Goal: Task Accomplishment & Management: Use online tool/utility

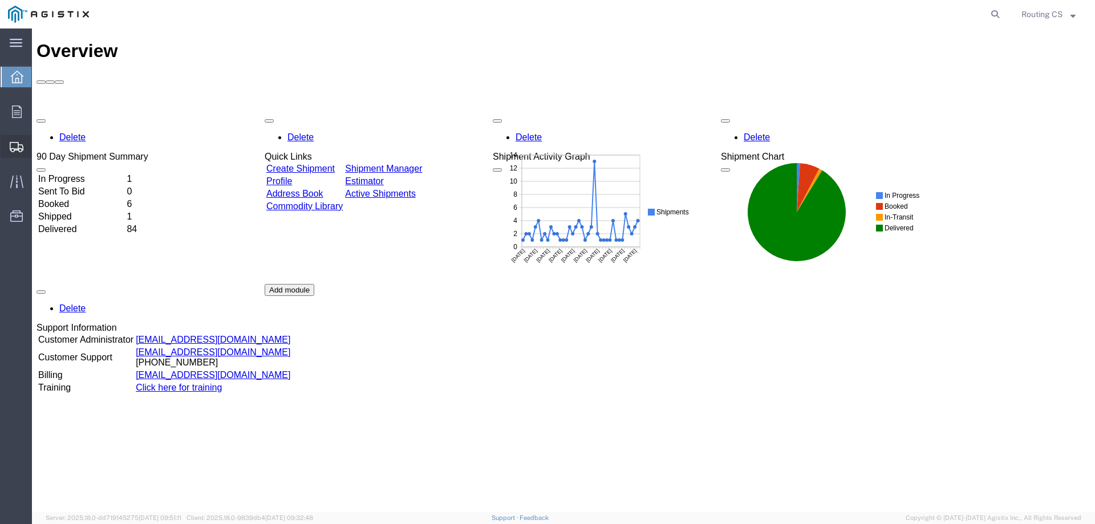
click at [0, 0] on span "Create Shipment" at bounding box center [0, 0] width 0 height 0
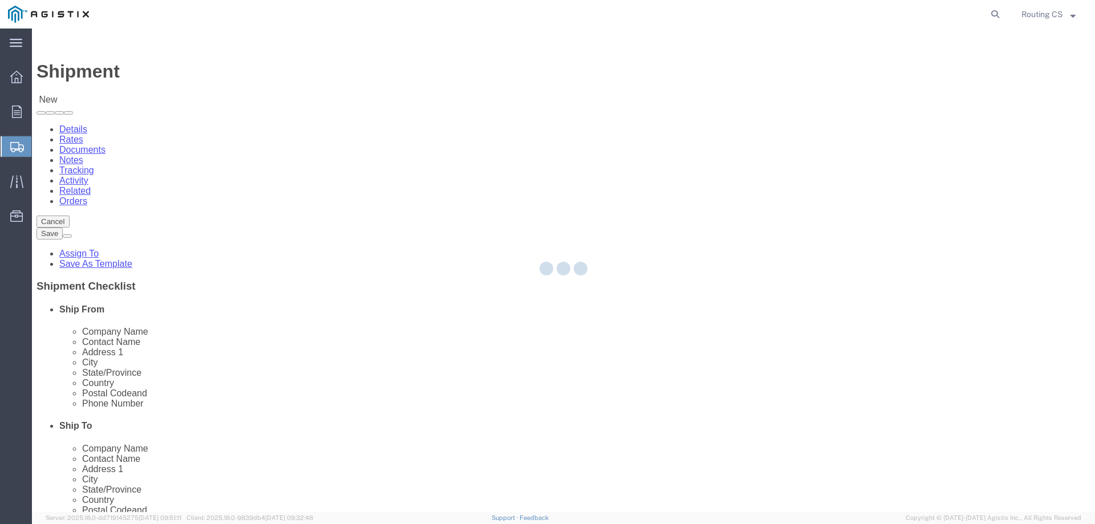
select select
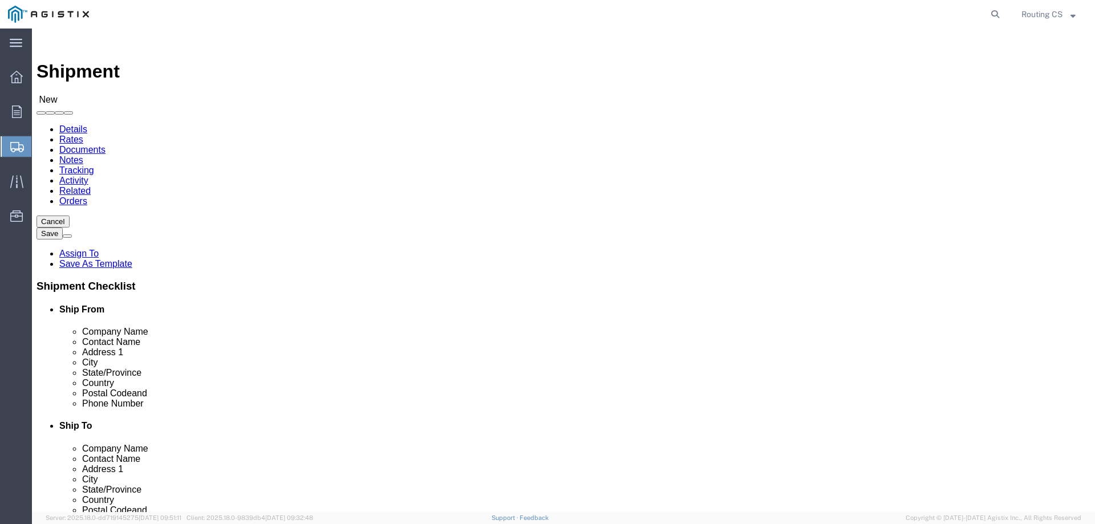
click select "Select Little Giant Ladders PG&E"
select select "9596"
click select "Select Little Giant Ladders PG&E"
select select
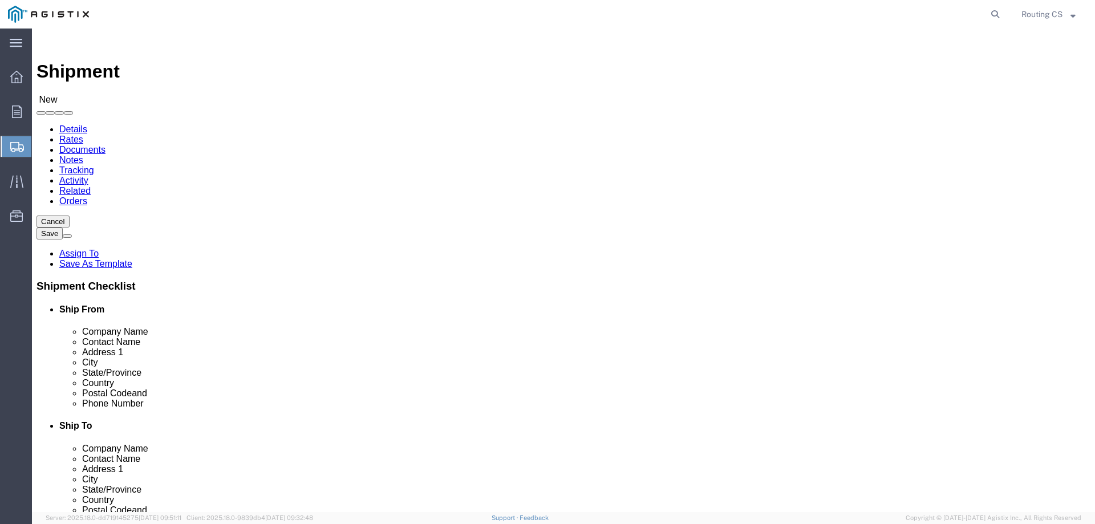
click select "Select All Others [GEOGRAPHIC_DATA] [GEOGRAPHIC_DATA] [GEOGRAPHIC_DATA] [GEOGRA…"
select select "23082"
click select "Select All Others [GEOGRAPHIC_DATA] [GEOGRAPHIC_DATA] [GEOGRAPHIC_DATA] [GEOGRA…"
click span
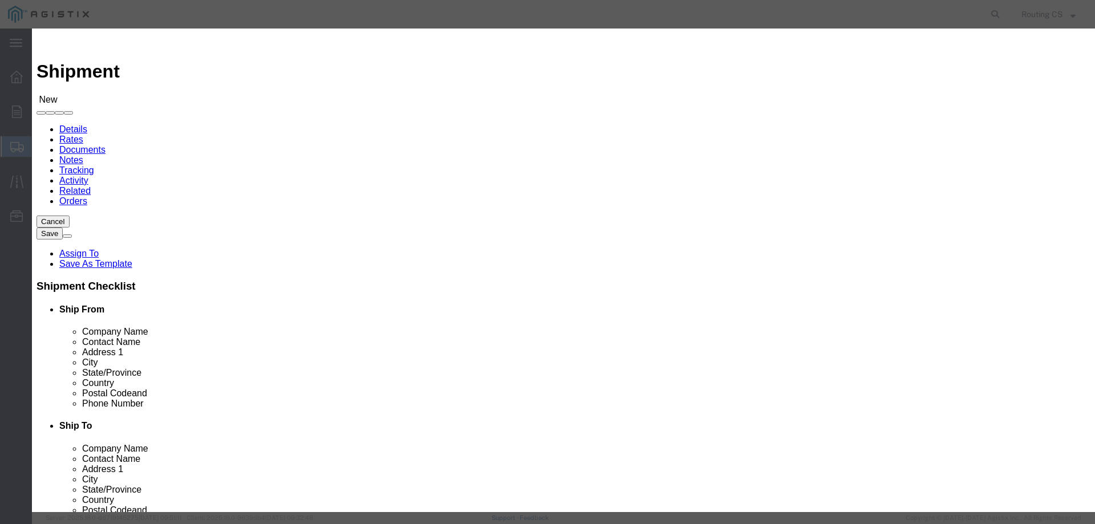
click select "Search by Address Book Name City Company Name Contact Name Country CustomerAlia…"
select select "zip"
click select "Search by Address Book Name City Company Name Contact Name Country CustomerAlia…"
click input "text"
type input "84663"
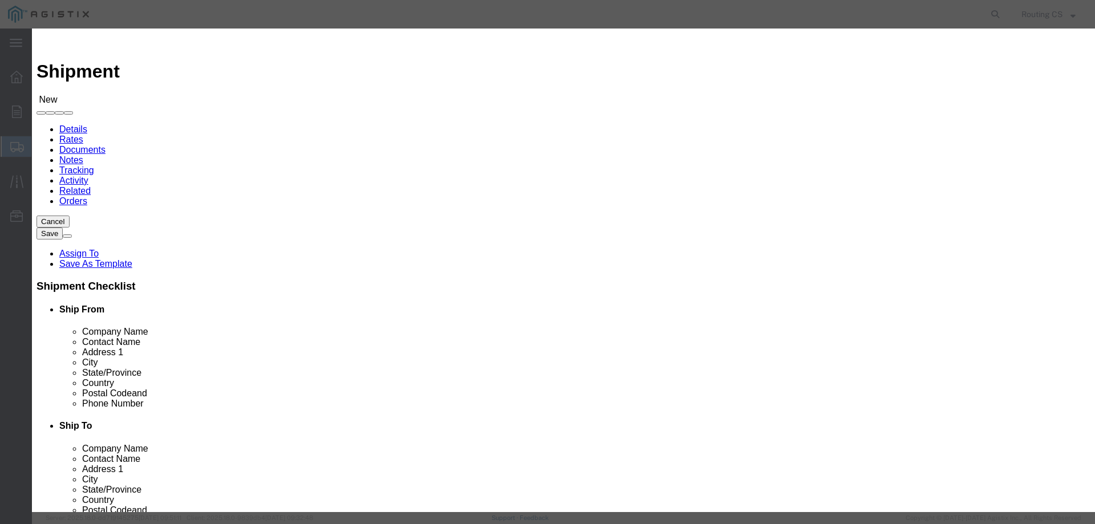
click icon "button"
click button "Select"
select select "UT"
drag, startPoint x: 417, startPoint y: 103, endPoint x: 377, endPoint y: 106, distance: 40.6
click div "84663"
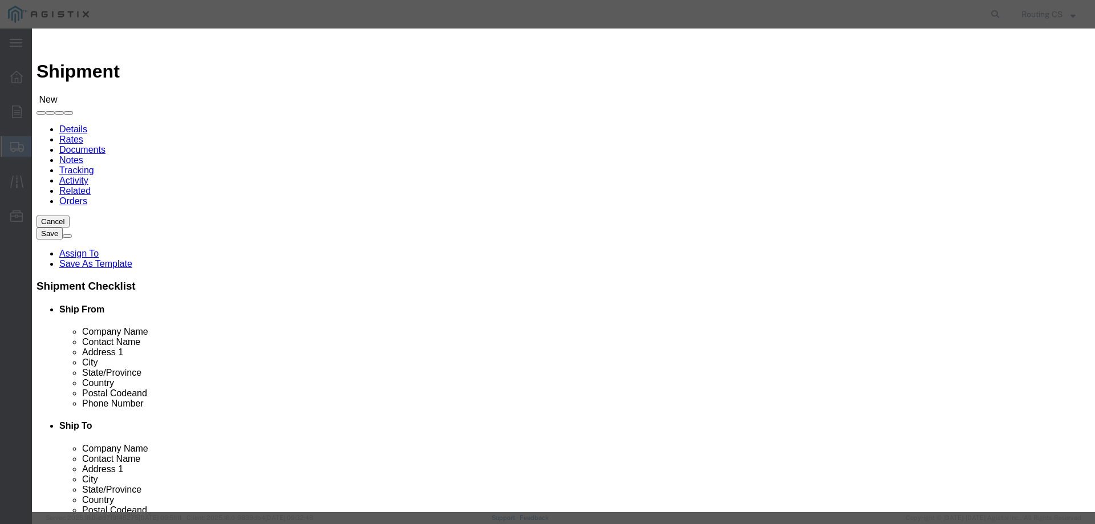
type input "95014"
click icon "button"
click button "Select"
select select "CA"
click button "Close"
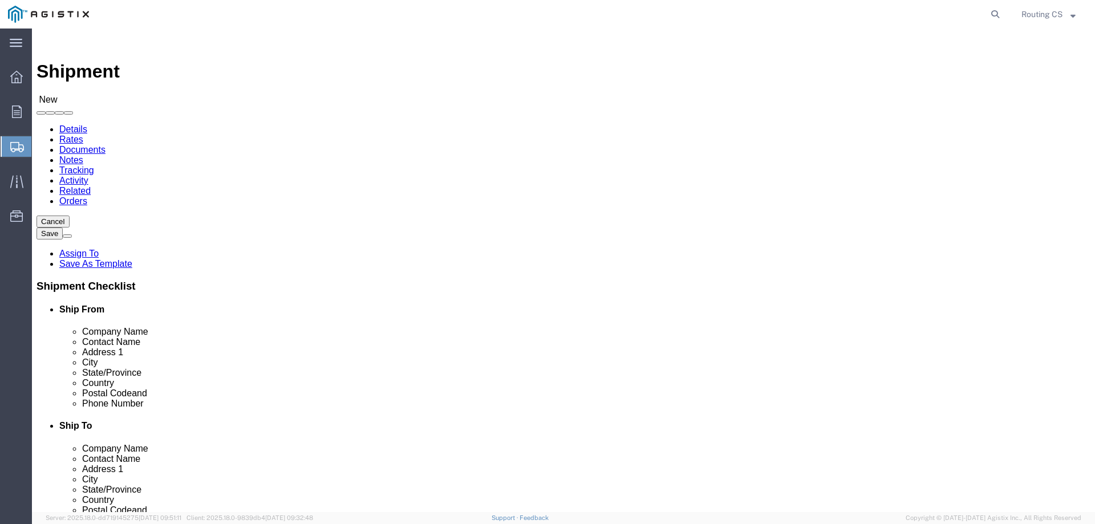
click input "text"
paste input "C/O MROIS"
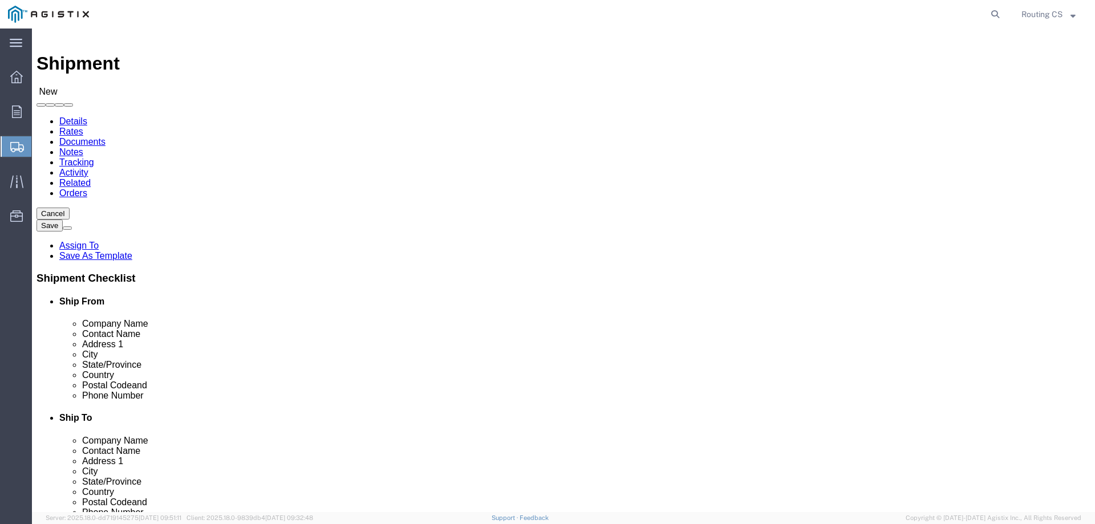
scroll to position [57, 0]
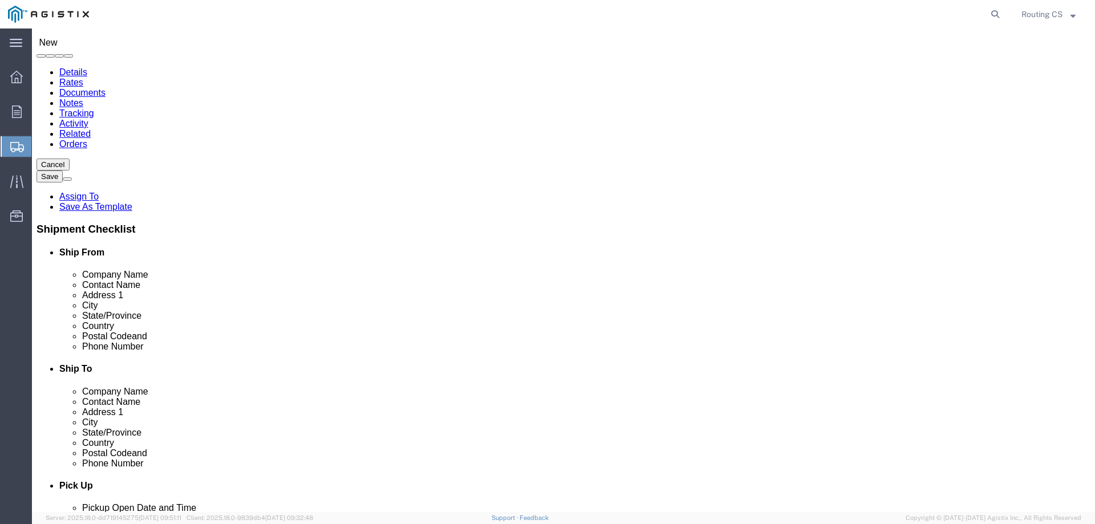
type input "C/O MROIS"
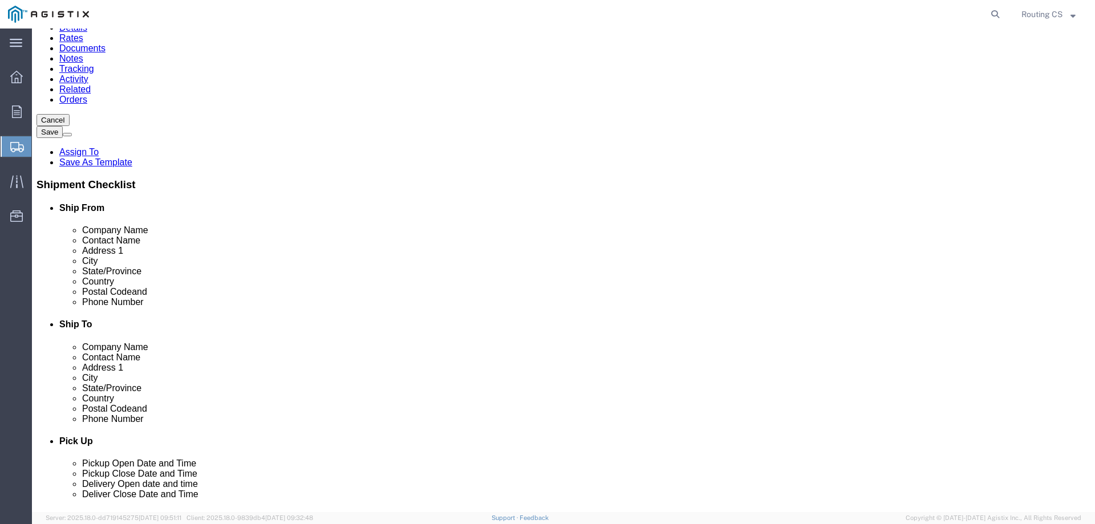
scroll to position [114, 0]
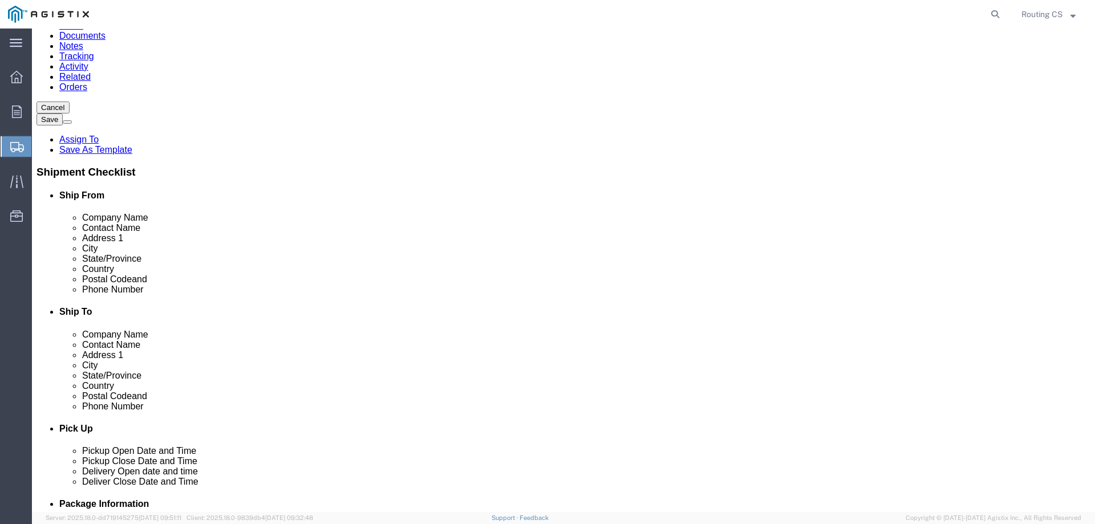
click input "text"
paste input "707.975.2057"
click input "707.975.2057"
click input "707-975.2057"
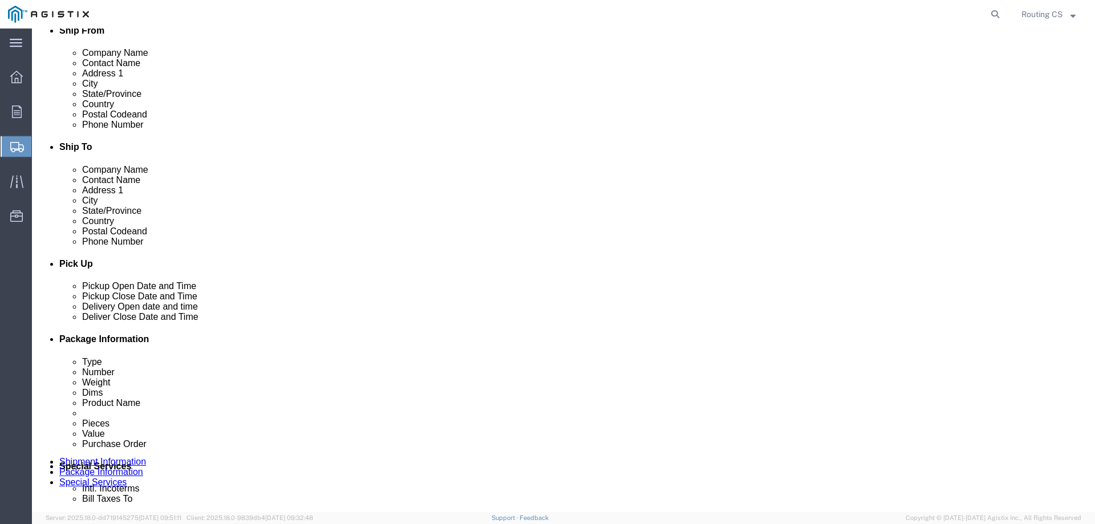
scroll to position [285, 0]
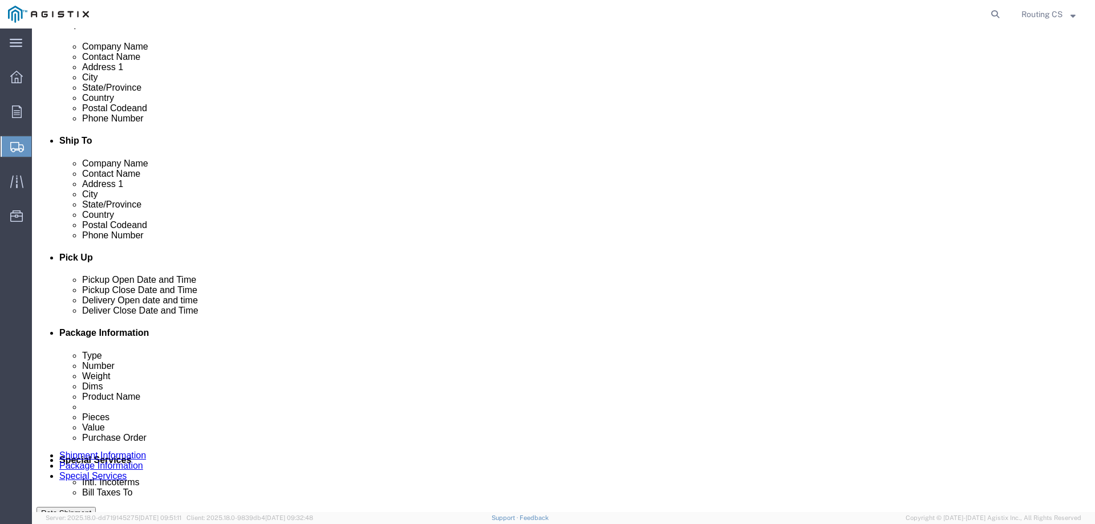
type input "[PHONE_NUMBER]"
click div "[DATE] 5:00 PM"
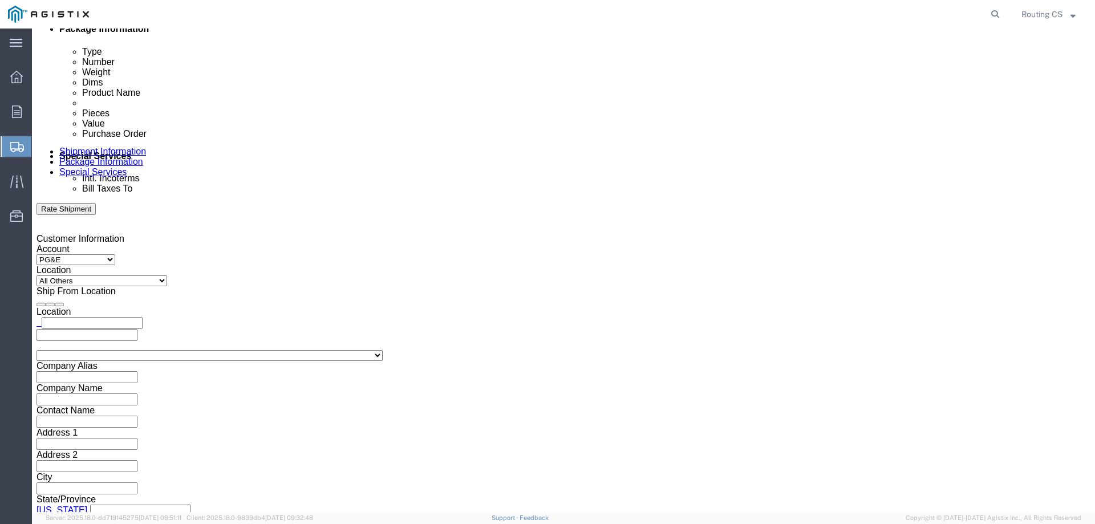
click input "5:00 PM"
click input "8:00 PM"
type input "8:00 AM"
click button "Apply"
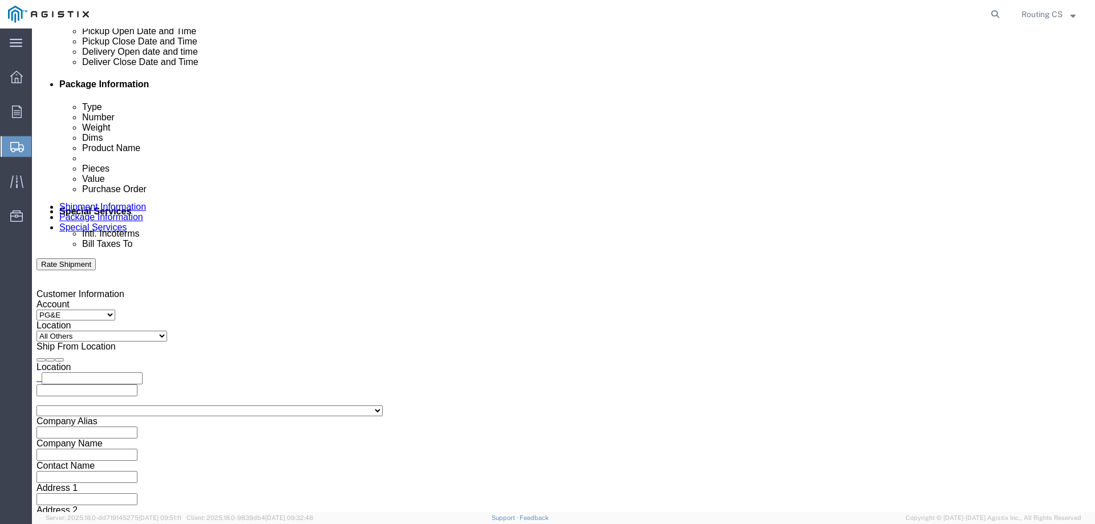
scroll to position [532, 0]
click div "[DATE] 9:00 AM"
click input "5:00 AM"
click input "3:00 AM"
type input "3:00 PM"
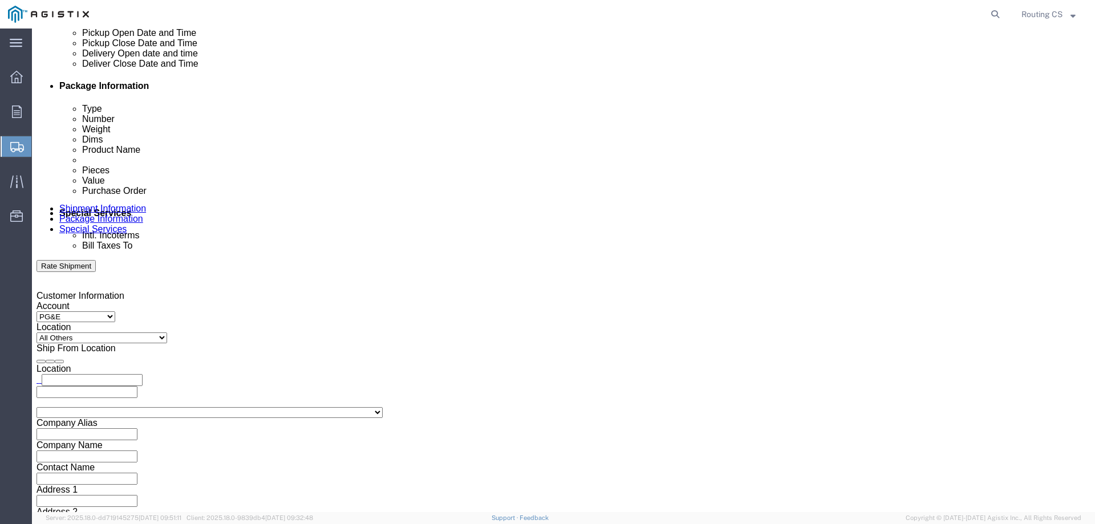
click button "Apply"
click div
click input "4:00 PM"
click input "8:00 PM"
type input "8:00 AM"
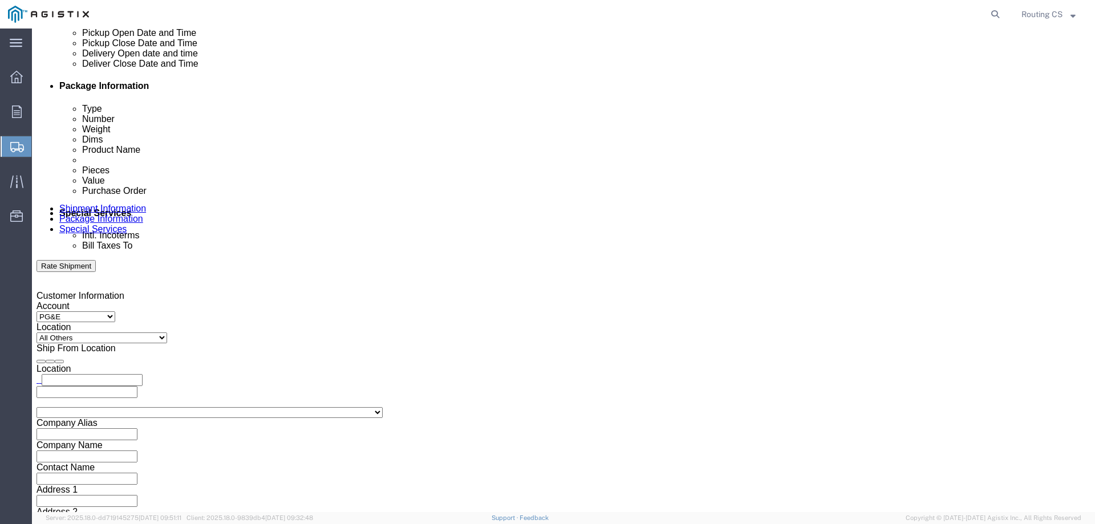
click button "Apply"
click div
click input "5:00 AM"
type input "5:00 PM"
click button "Apply"
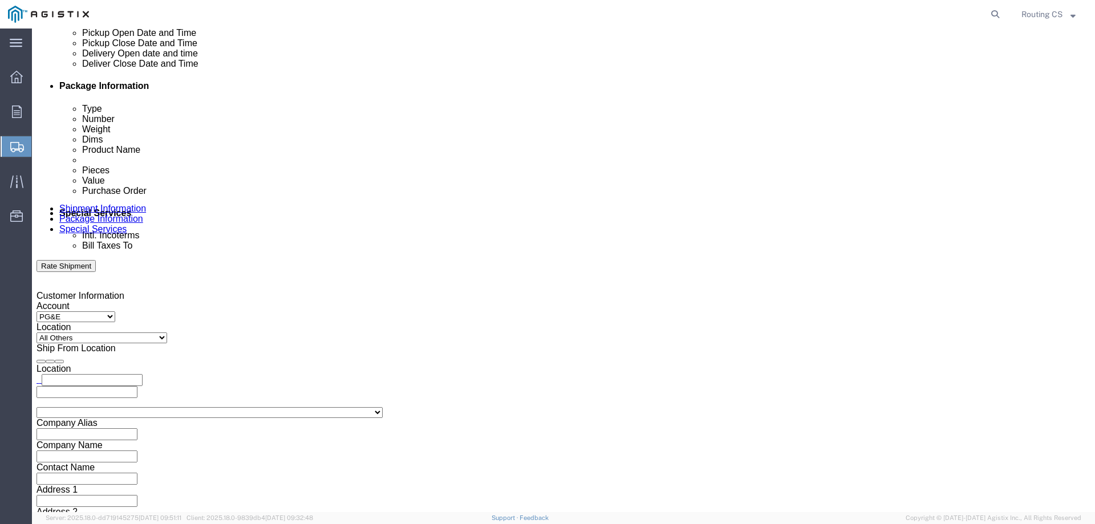
click input "text"
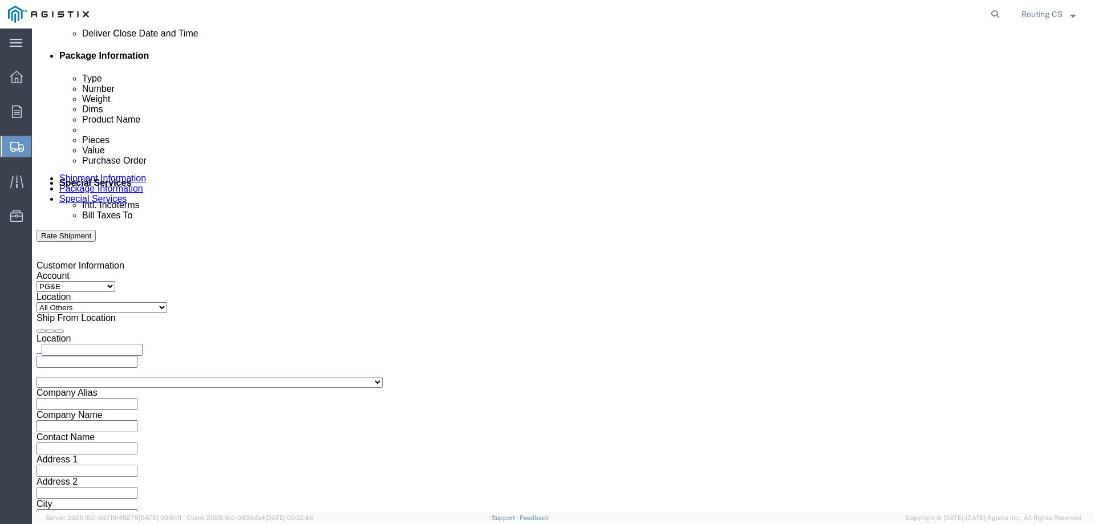
scroll to position [589, 0]
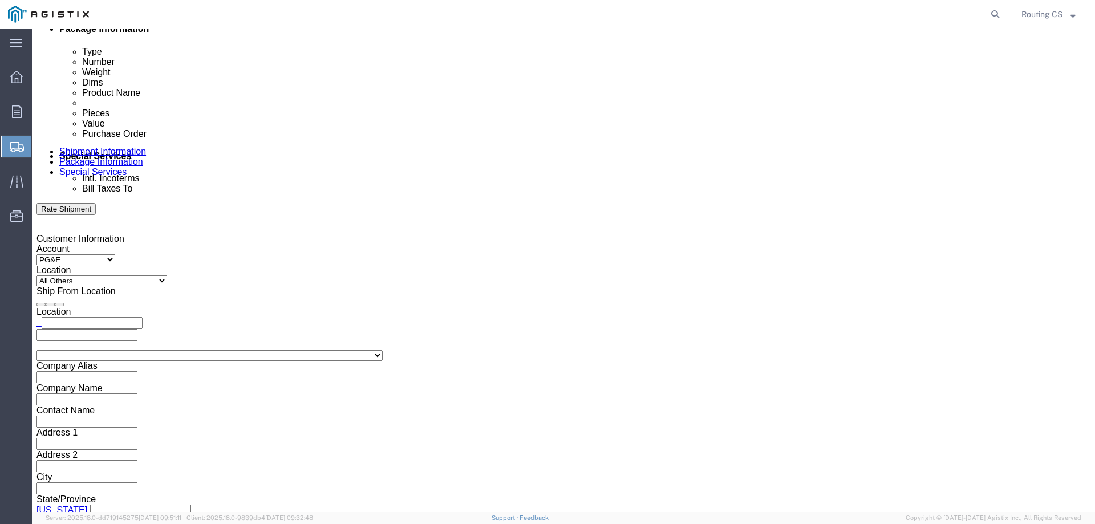
type input "2701241446"
click select "Select Air Less than Truckload Multi-Leg Ocean Freight Rail Small Parcel Truckl…"
select select "LTL"
click select "Select Air Less than Truckload Multi-Leg Ocean Freight Rail Small Parcel Truckl…"
drag, startPoint x: 96, startPoint y: 406, endPoint x: 64, endPoint y: 379, distance: 42.0
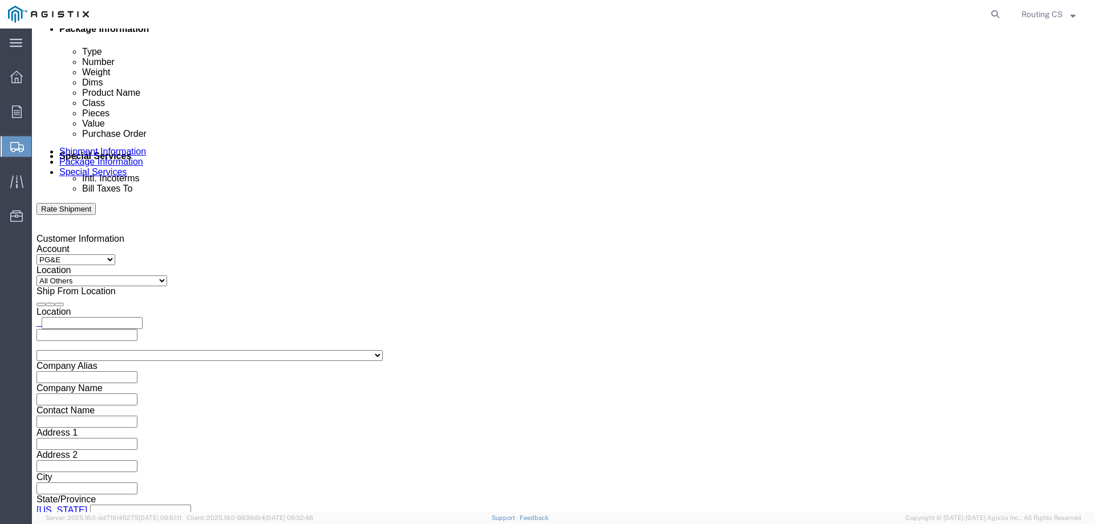
click select "Select Straight Truck"
select select "STTR"
click select "Select Straight Truck"
click button "Continue"
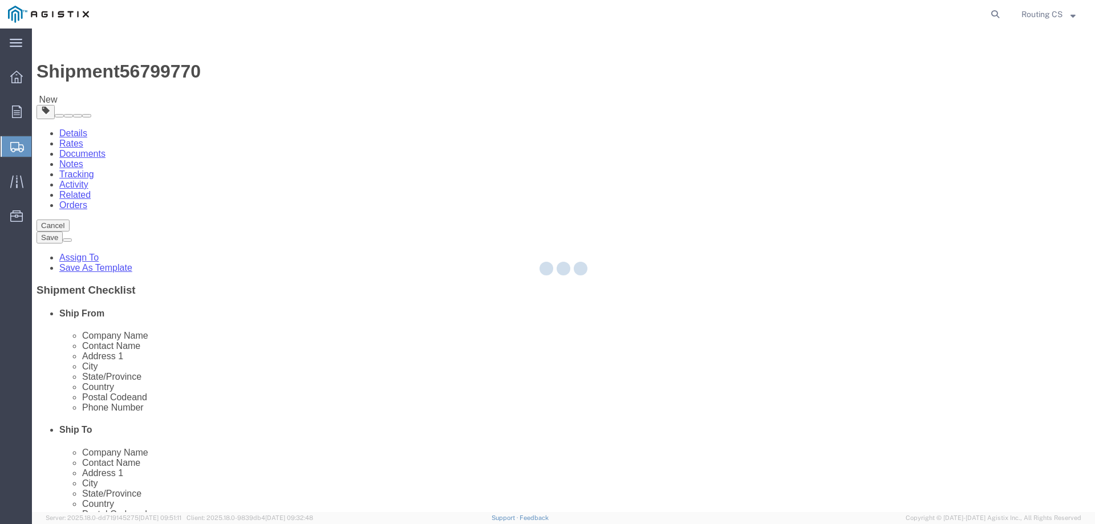
select select "CBOX"
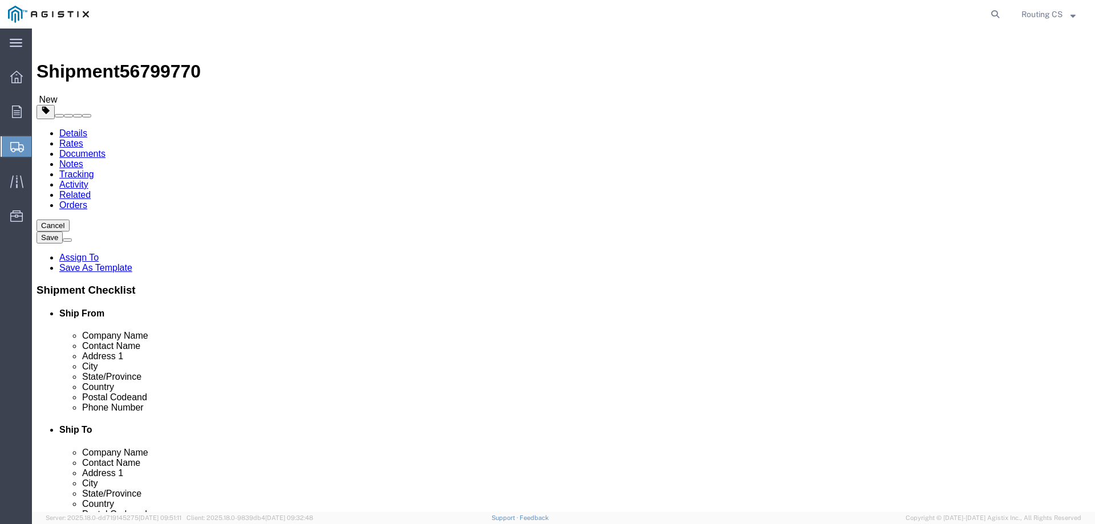
click input "text"
type input "52"
type input "21"
type input "4"
drag, startPoint x: 163, startPoint y: 265, endPoint x: 155, endPoint y: 265, distance: 8.6
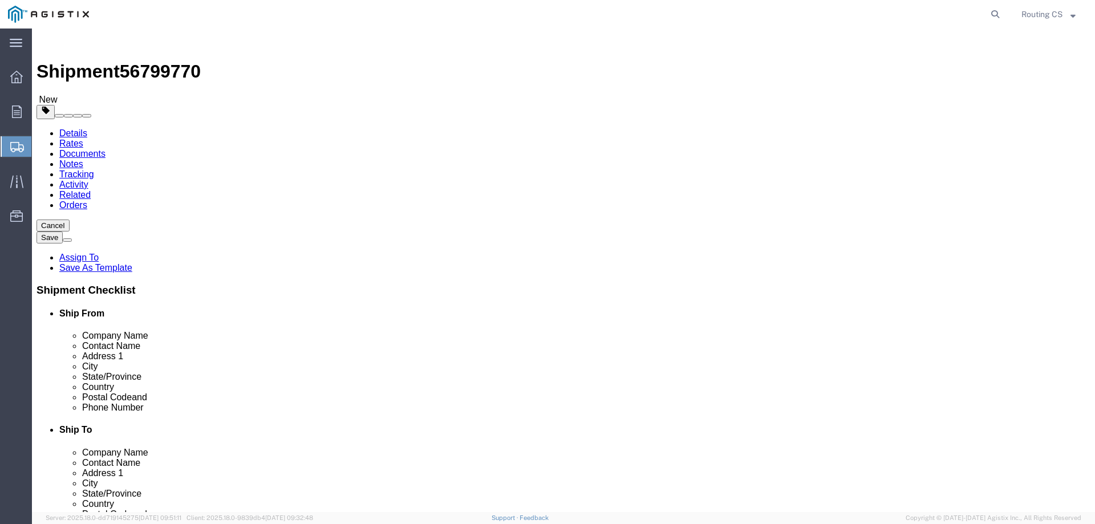
click input "0.00"
type input "16.00"
click span
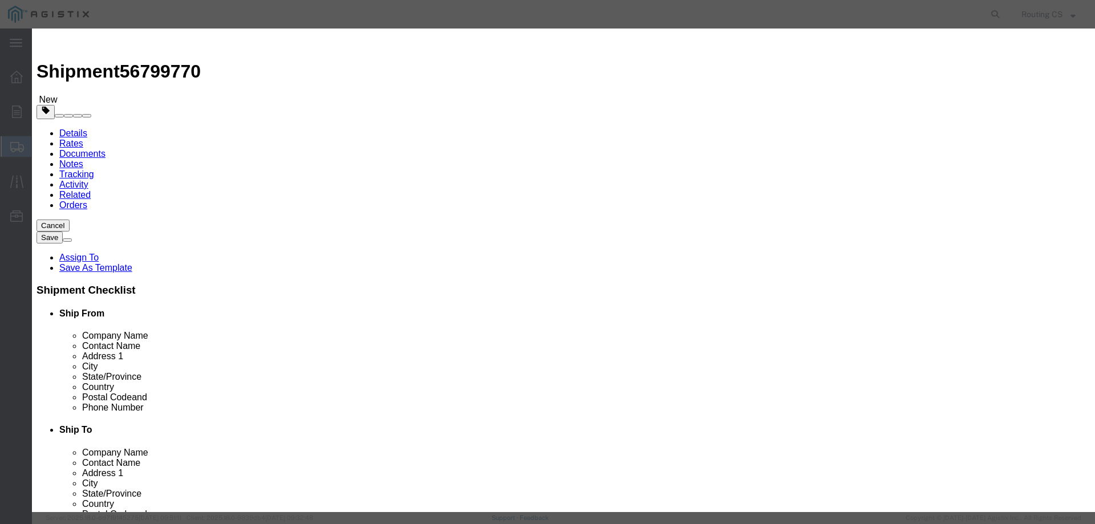
click input "text"
type input "l"
type input "Ladder"
drag, startPoint x: 356, startPoint y: 109, endPoint x: 304, endPoint y: 107, distance: 52.5
click div "Pieces 0 Select Bag Barrels 100Board Feet Bottle Box Blister Pack Carats Can Ca…"
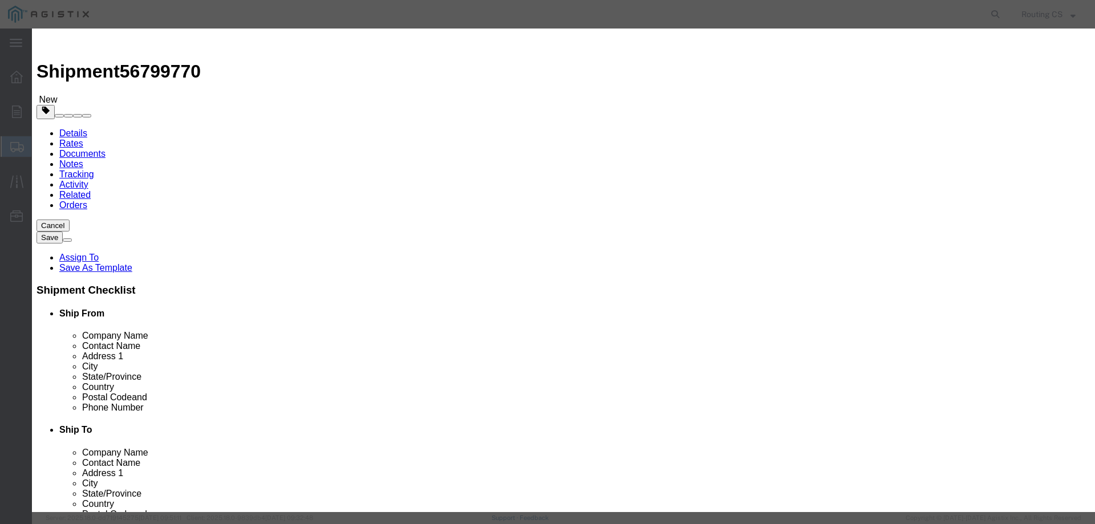
type input "1"
click input "text"
type input "101"
click select "Select 50 55 60 65 70 85 92.5 100 125 175 250 300 400"
select select "175"
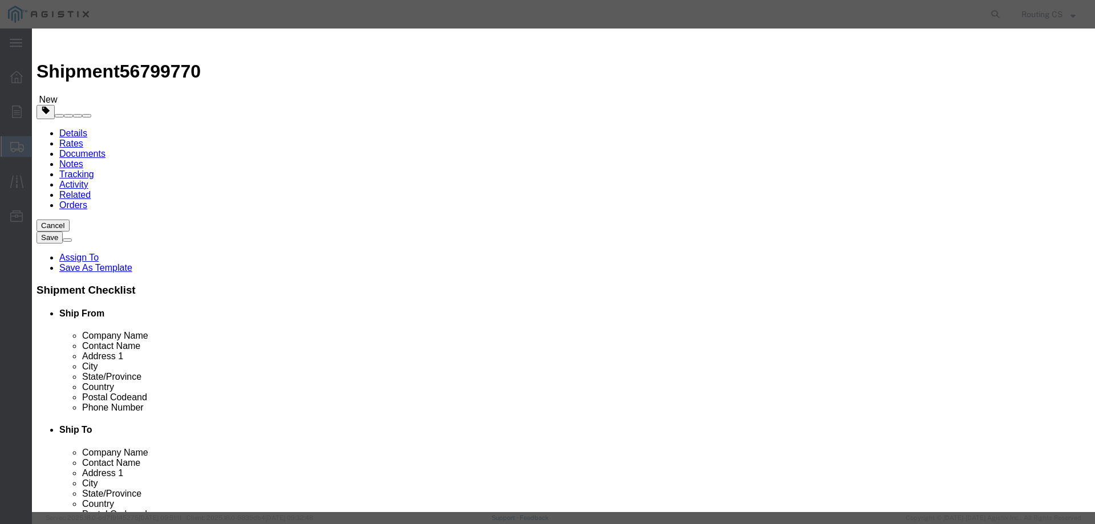
click select "Select 50 55 60 65 70 85 92.5 100 125 175 250 300 400"
click button "Save & Close"
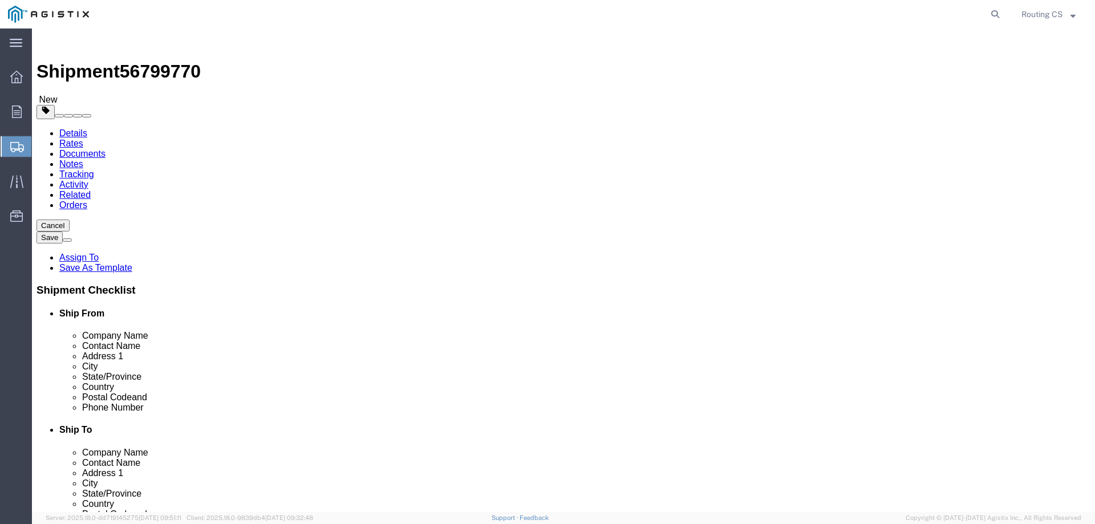
click button "Rate Shipment"
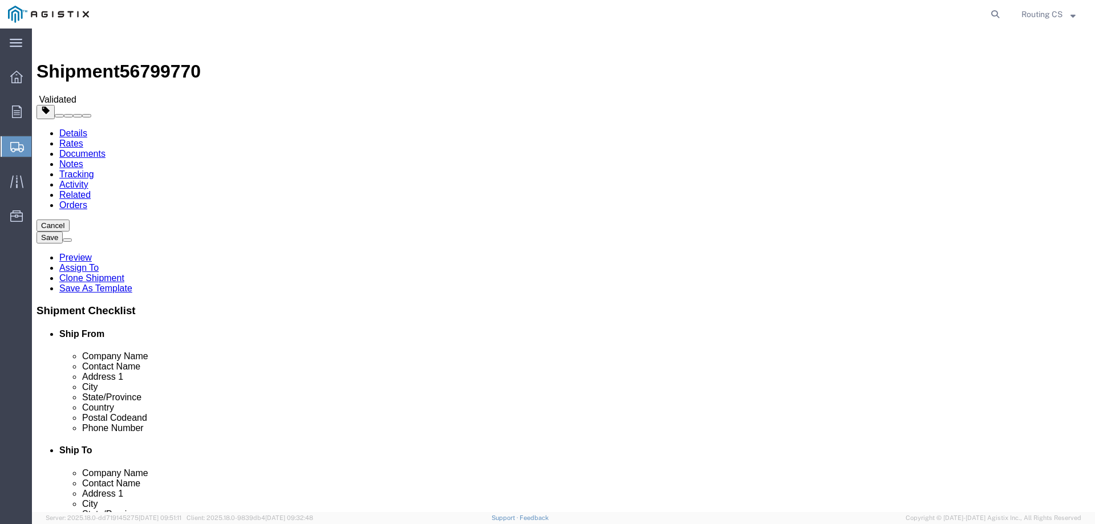
click at [65, 128] on link "Details" at bounding box center [73, 133] width 28 height 10
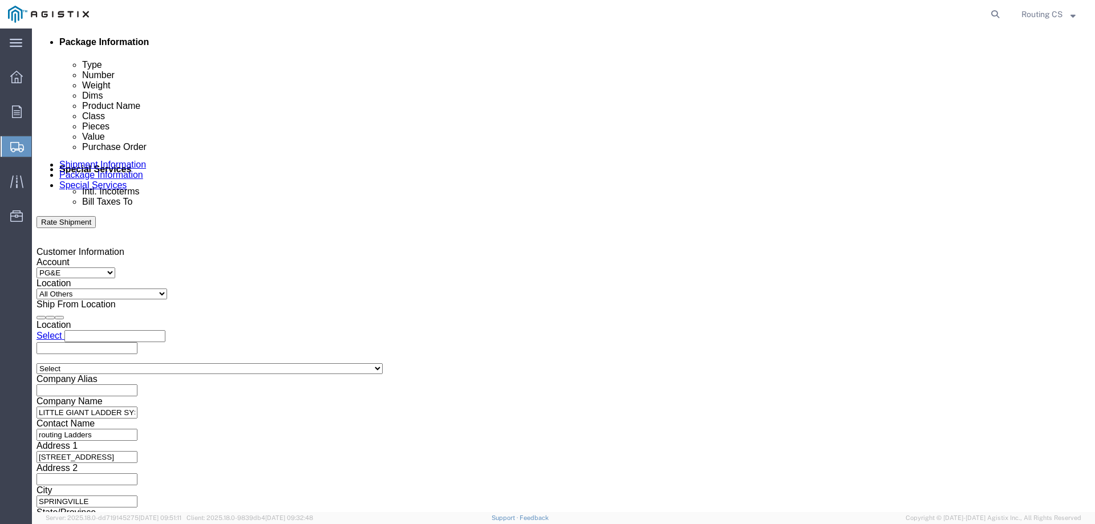
scroll to position [589, 0]
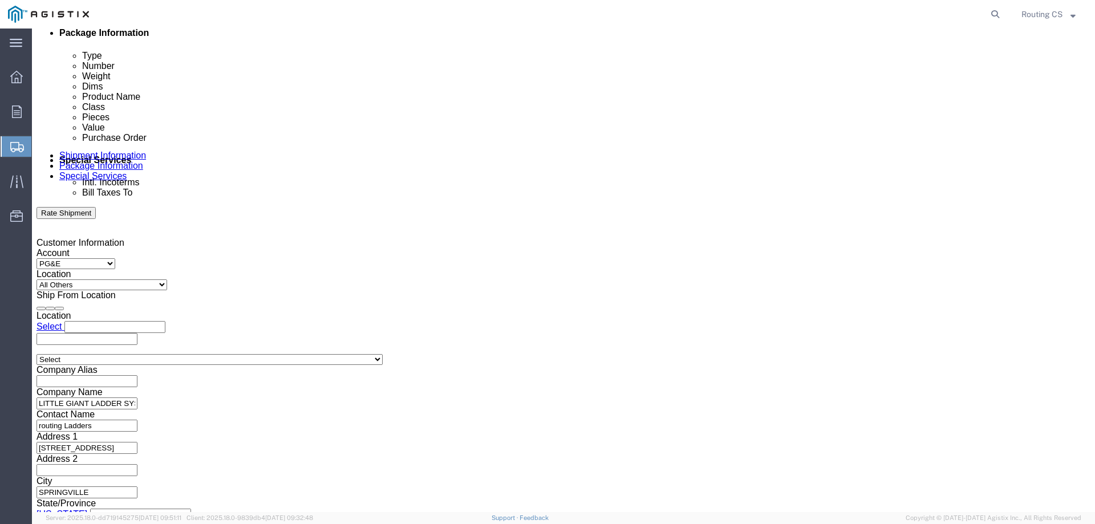
click button "Continue"
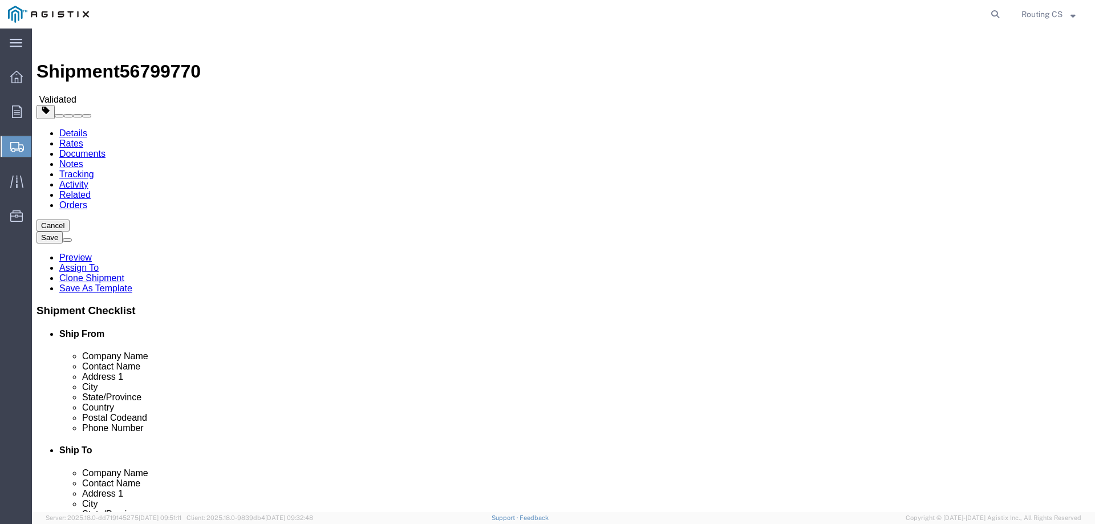
drag, startPoint x: 166, startPoint y: 242, endPoint x: 152, endPoint y: 242, distance: 13.7
click div "Length 52.00 x Width 21.00 x Height 4.00 Select cm ft in"
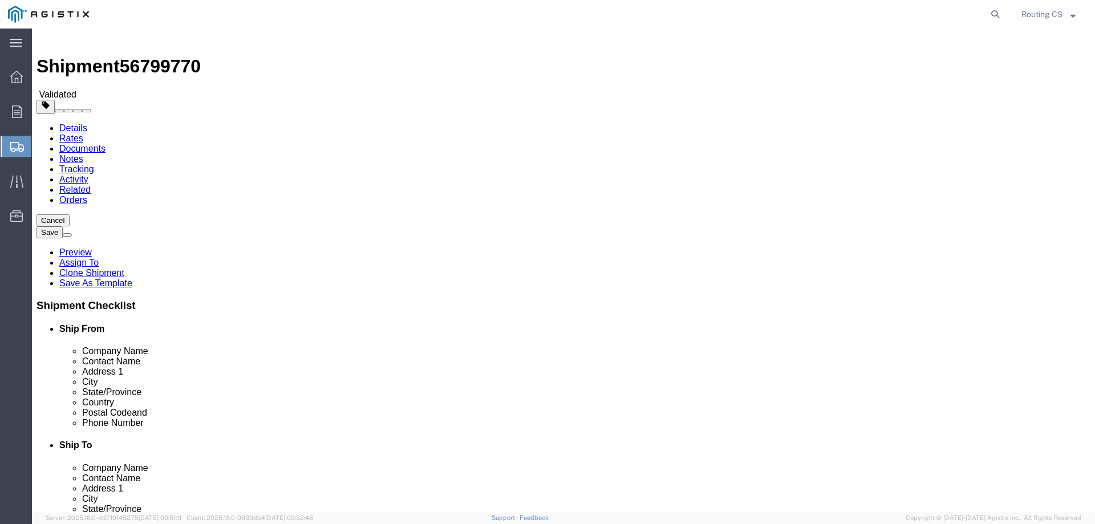
scroll to position [6, 0]
type input "60.00"
click span
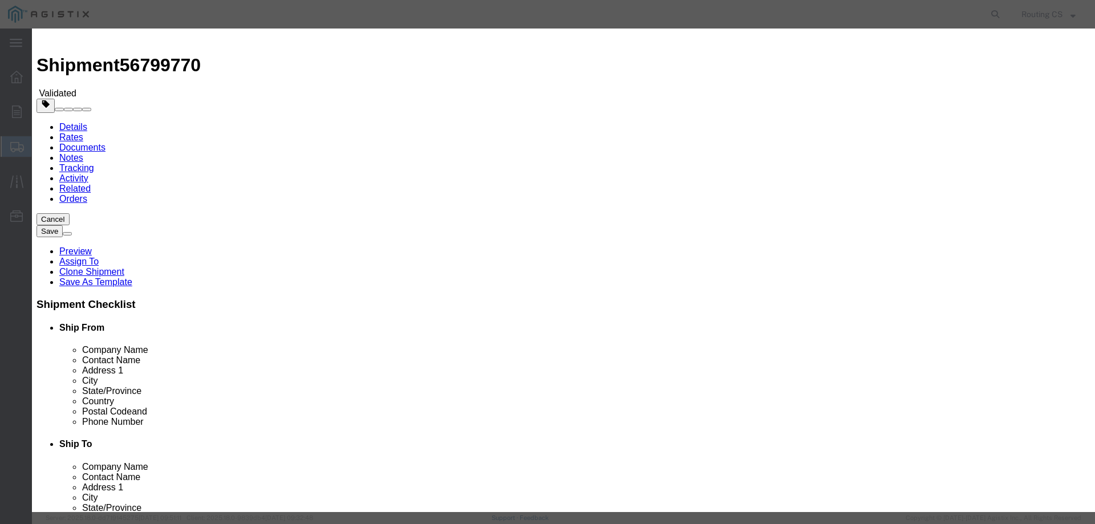
click button "Close"
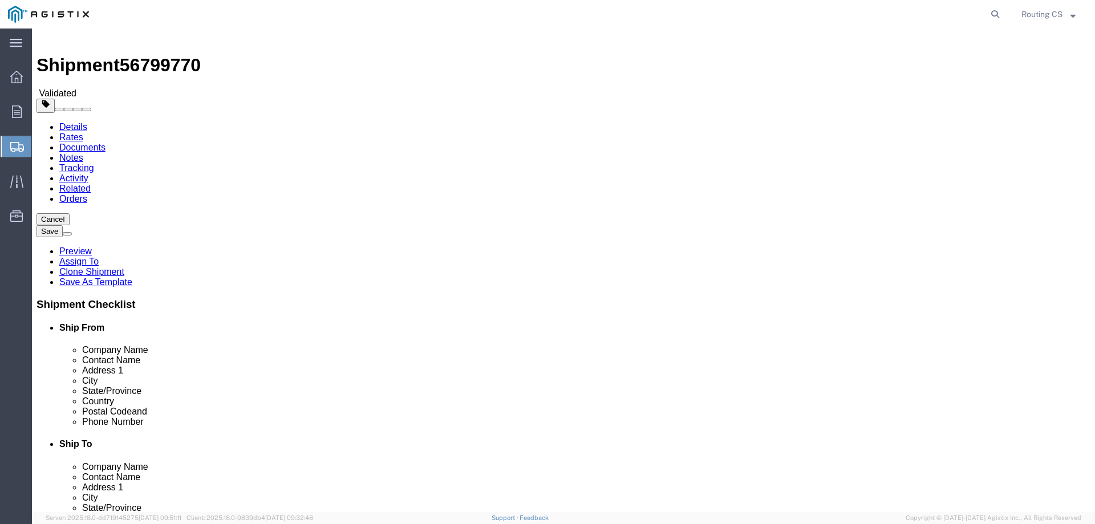
click button "Rate Shipment"
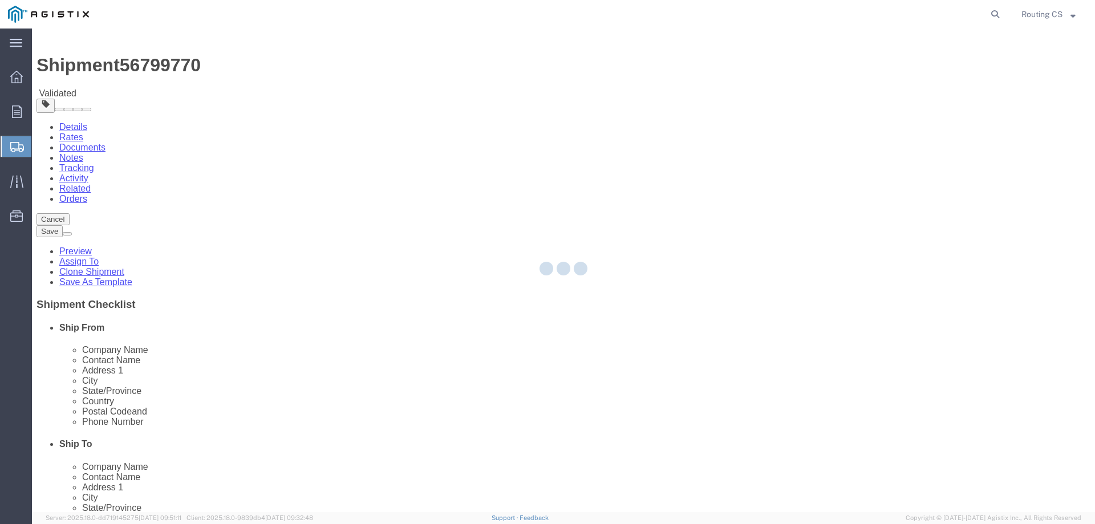
scroll to position [0, 0]
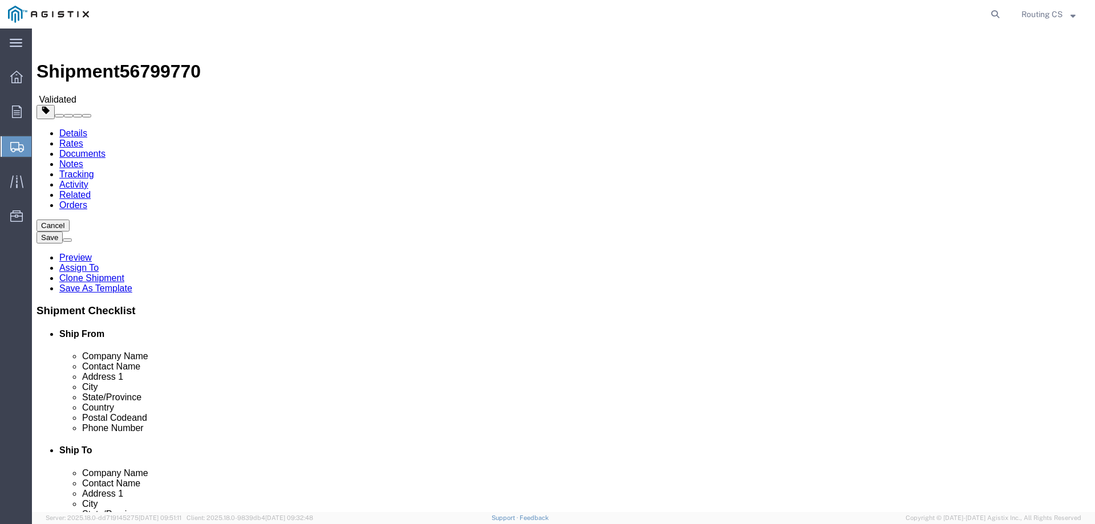
click at [67, 128] on link "Details" at bounding box center [73, 133] width 28 height 10
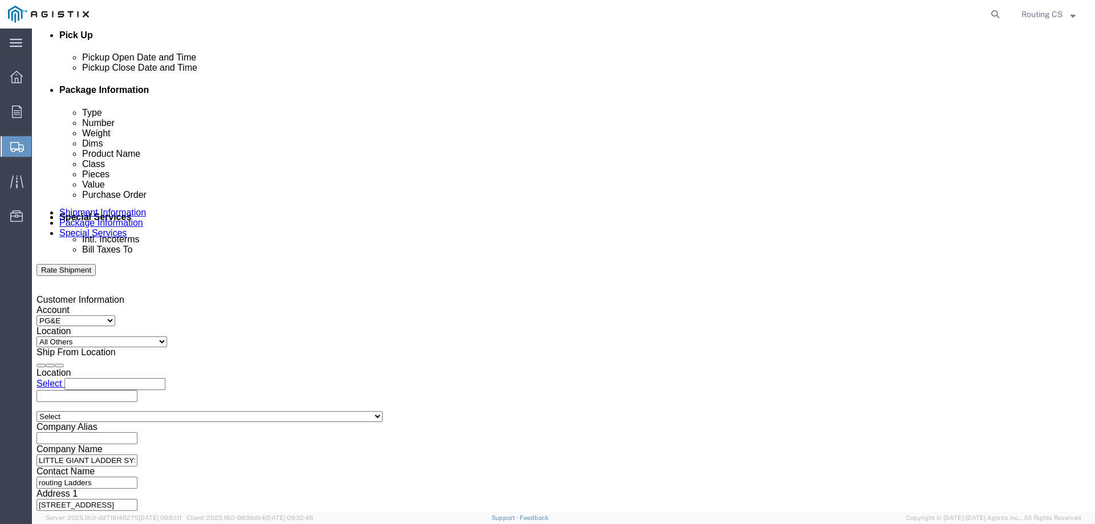
scroll to position [589, 0]
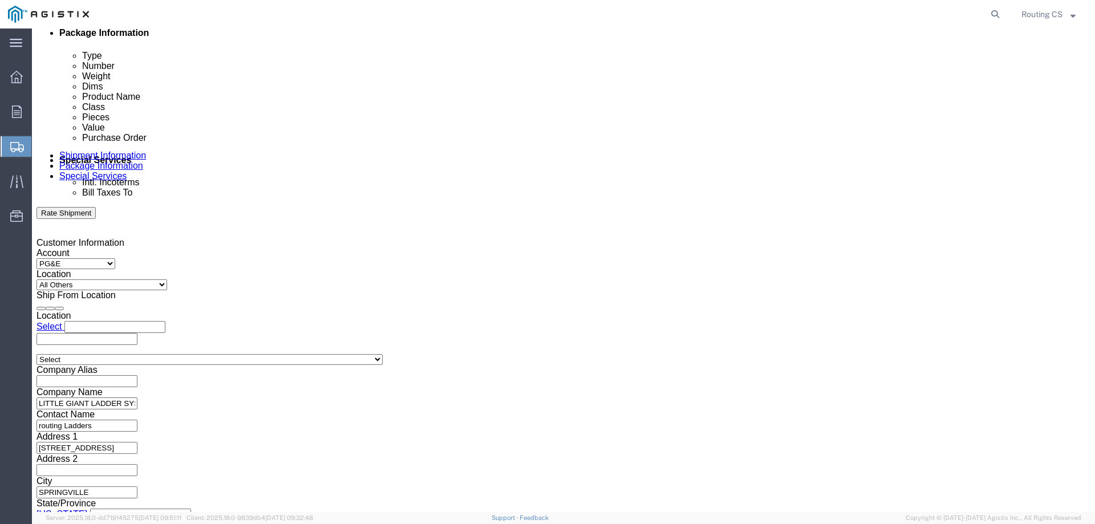
click button "Continue"
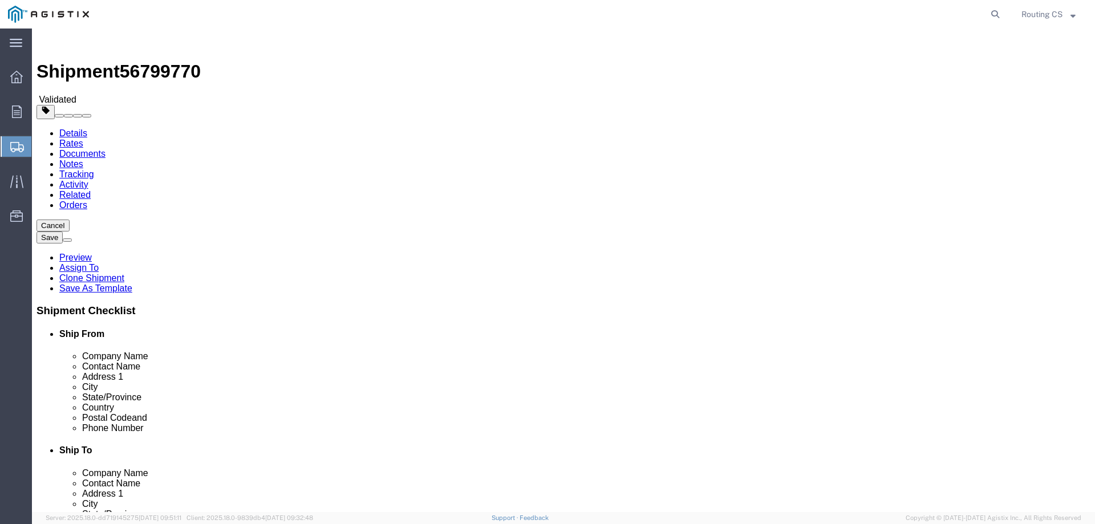
drag, startPoint x: 166, startPoint y: 243, endPoint x: 153, endPoint y: 243, distance: 12.5
click input "60.00"
type input "70.00"
click button "Rate Shipment"
click at [68, 128] on link "Details" at bounding box center [73, 133] width 28 height 10
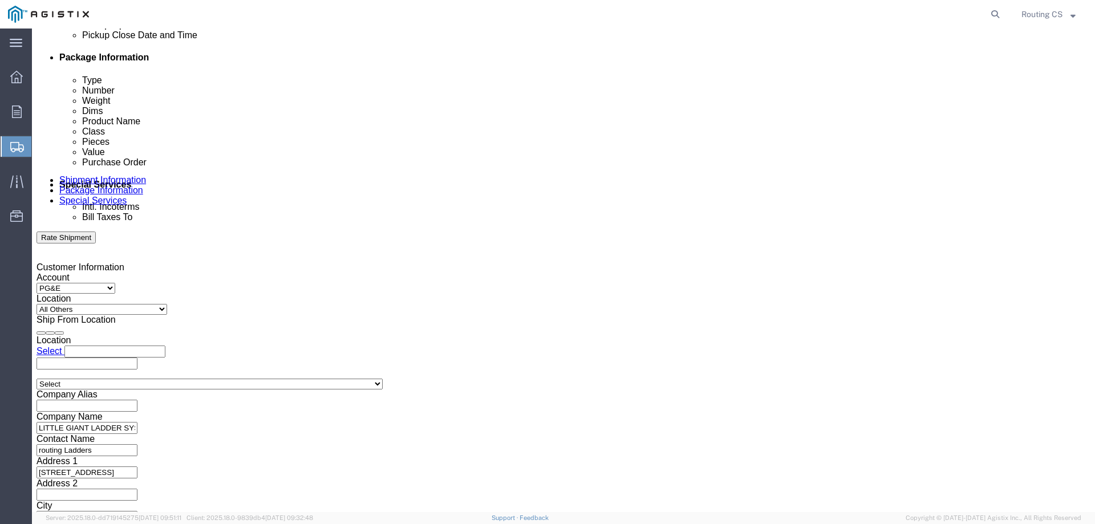
scroll to position [589, 0]
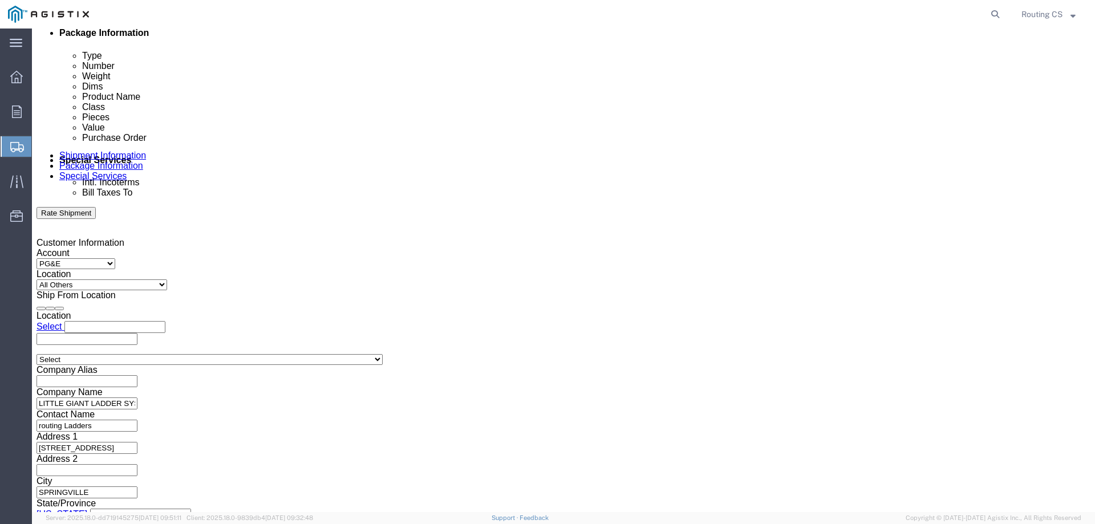
click button "Continue"
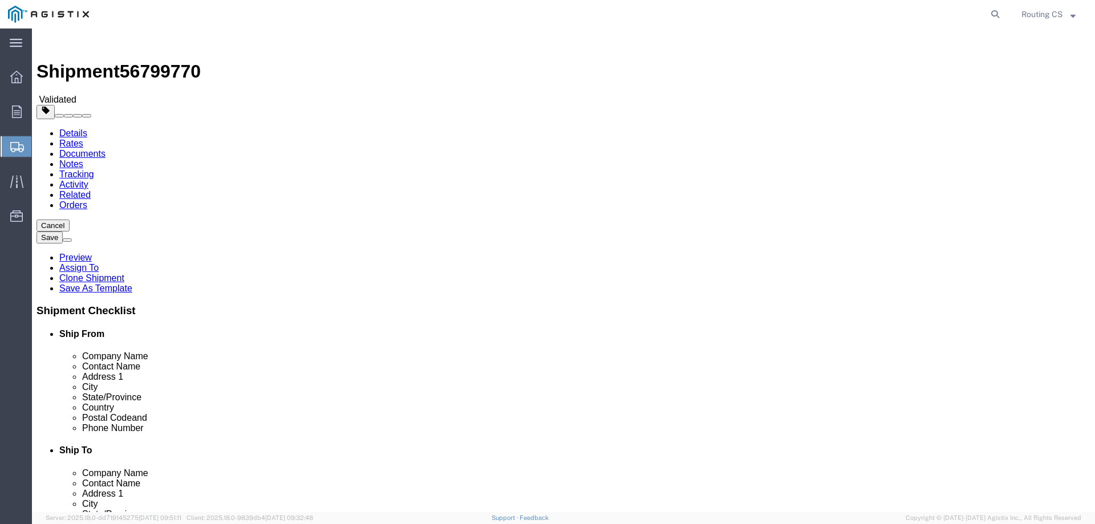
click input "4.00"
drag, startPoint x: 283, startPoint y: 243, endPoint x: 268, endPoint y: 242, distance: 14.8
click div "Length 70.00 x Width 21.00 x Height 10.00 Select cm ft in"
type input "7.00"
click button "Rate Shipment"
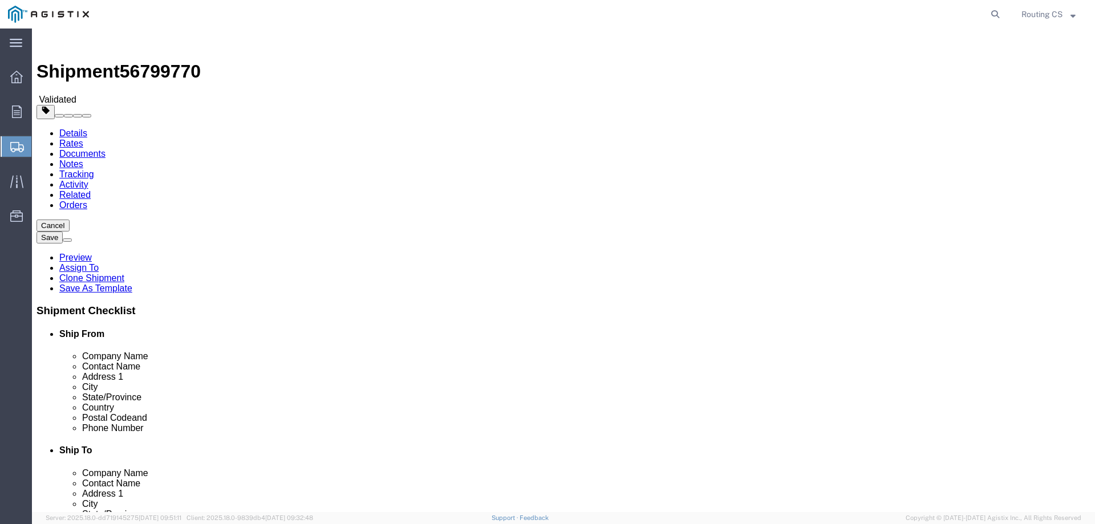
click at [72, 128] on link "Details" at bounding box center [73, 133] width 28 height 10
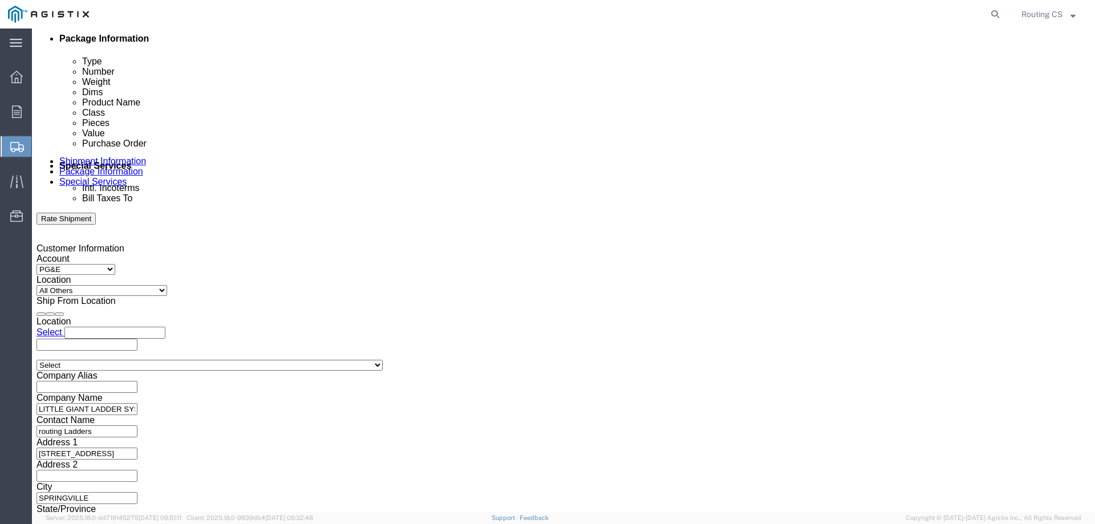
scroll to position [589, 0]
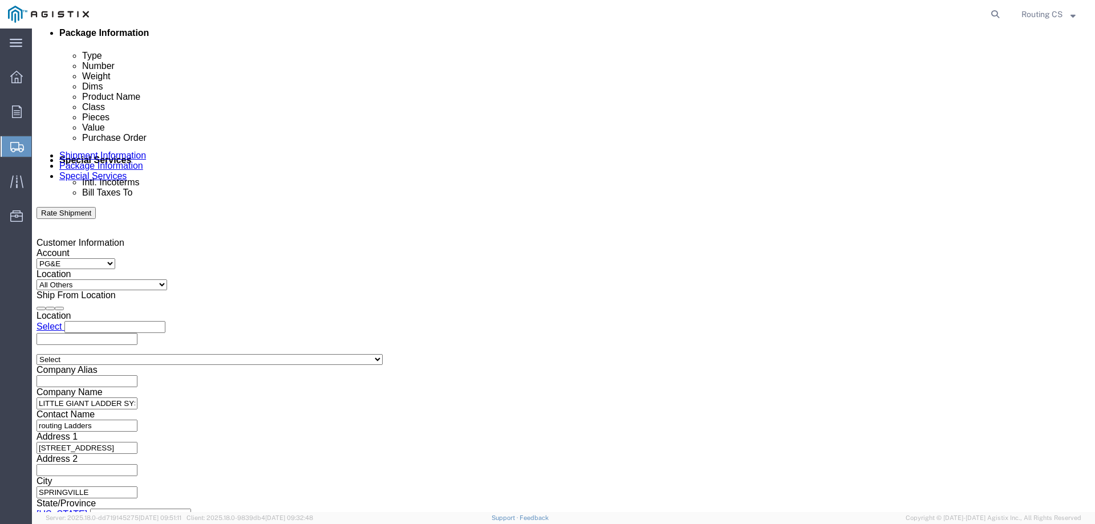
click button "Continue"
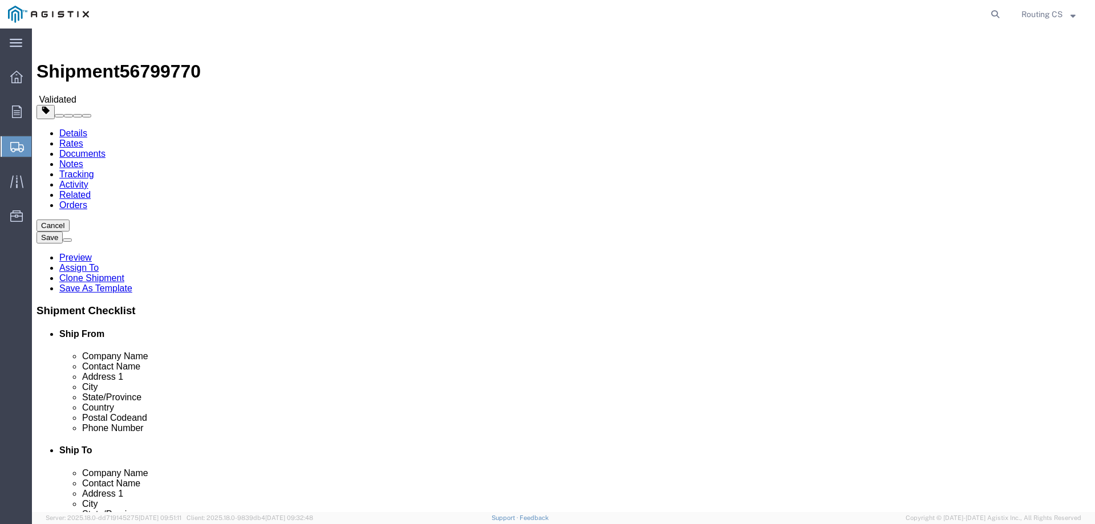
drag, startPoint x: 225, startPoint y: 241, endPoint x: 214, endPoint y: 243, distance: 10.4
click input "21.00"
type input "30.00"
click button "Rate Shipment"
